Goal: Transaction & Acquisition: Subscribe to service/newsletter

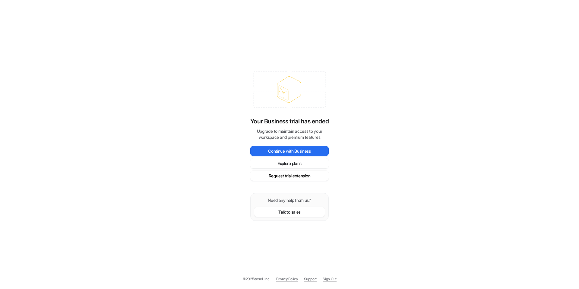
click at [290, 176] on button "Request trial extension" at bounding box center [289, 176] width 78 height 10
click at [291, 176] on button "Request trial extension" at bounding box center [289, 176] width 78 height 10
click at [306, 151] on button "Continue with Business" at bounding box center [289, 151] width 78 height 10
click at [301, 166] on button "Explore plans" at bounding box center [289, 163] width 78 height 10
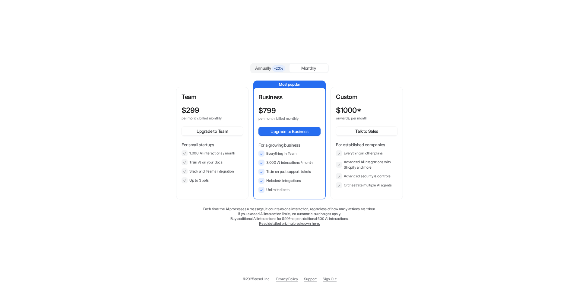
click at [201, 108] on div "$ 299" at bounding box center [207, 110] width 51 height 8
click at [272, 67] on span "-20%" at bounding box center [278, 68] width 13 height 6
click at [270, 69] on div "Annually -20%" at bounding box center [270, 68] width 34 height 7
click at [308, 67] on div "Monthly" at bounding box center [309, 68] width 39 height 9
click at [274, 68] on span "-20%" at bounding box center [278, 68] width 13 height 6
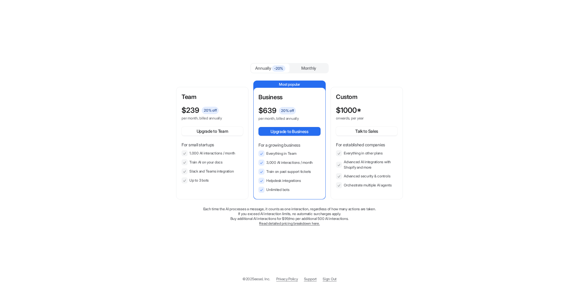
click at [111, 87] on div "Annually -20% Monthly Team $ 239 20 % off per month, billed annually Upgrade to…" at bounding box center [289, 144] width 579 height 289
